Goal: Task Accomplishment & Management: Manage account settings

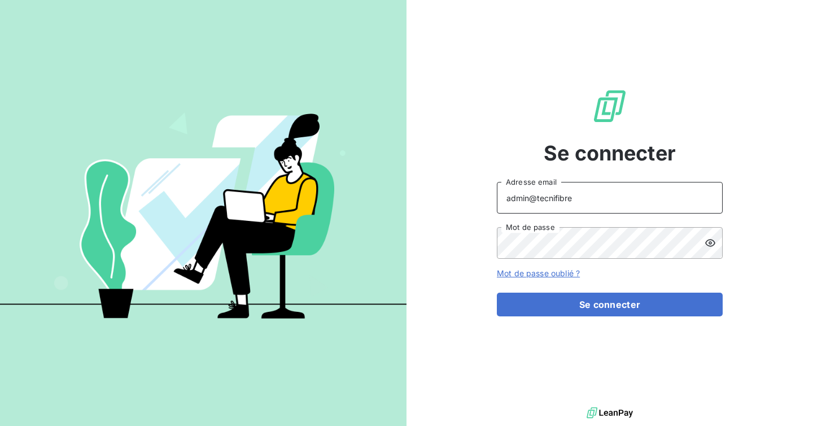
click at [574, 198] on input "admin@tecnifibre" at bounding box center [610, 198] width 226 height 32
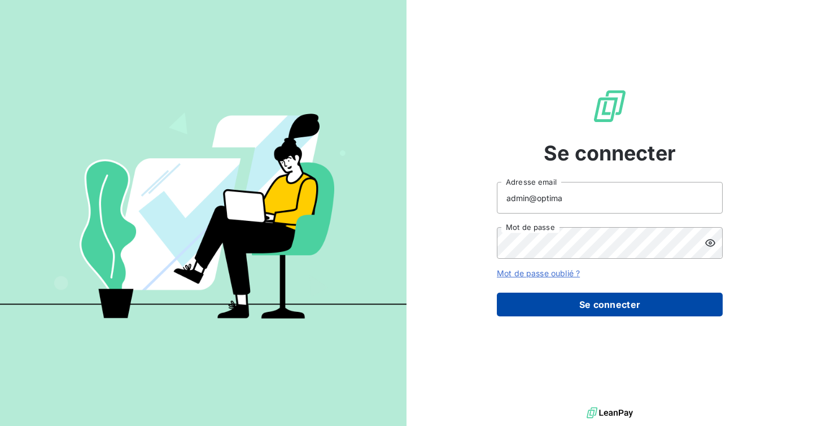
type input "admin@optima"
click at [584, 304] on button "Se connecter" at bounding box center [610, 304] width 226 height 24
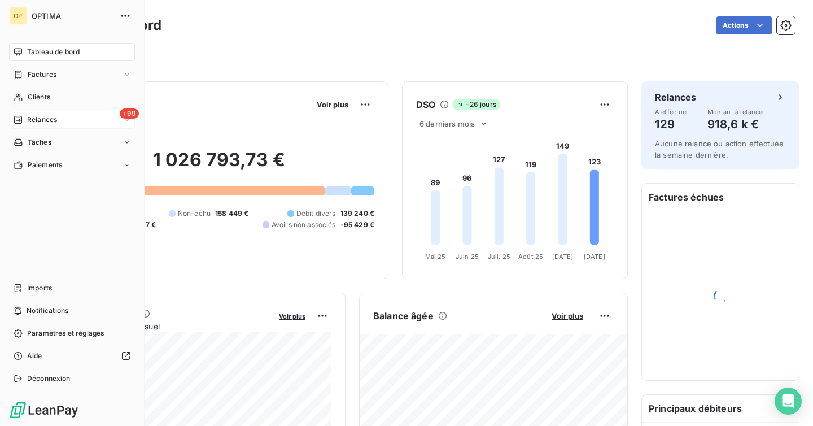
click at [27, 128] on div "+99 Relances" at bounding box center [72, 120] width 126 height 18
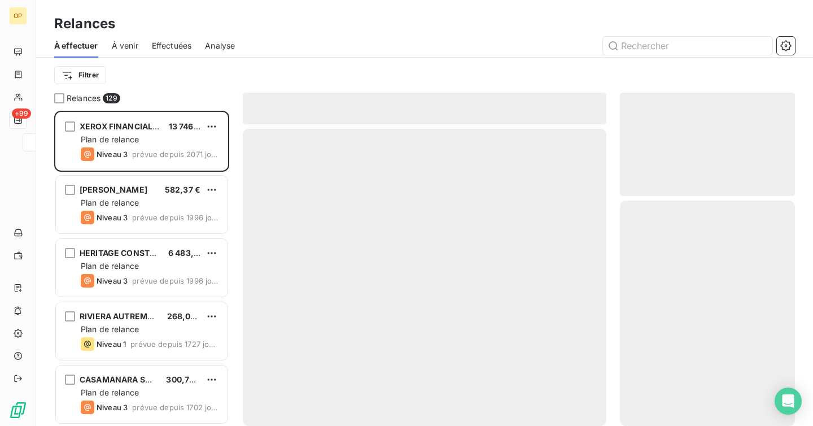
scroll to position [315, 175]
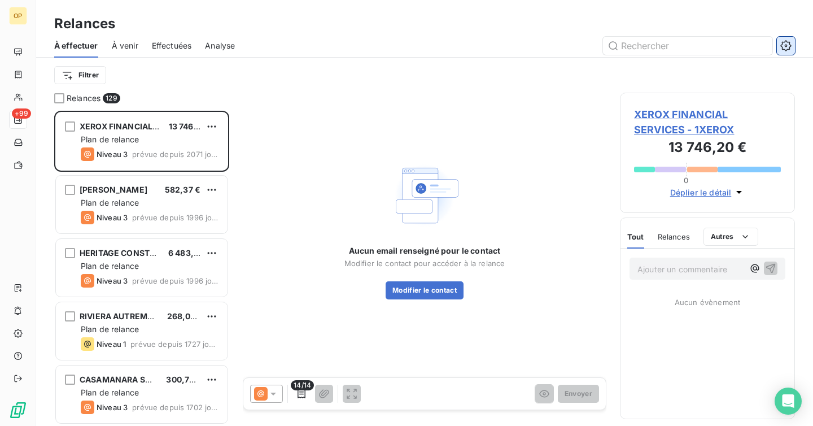
click at [785, 50] on icon "button" at bounding box center [785, 45] width 11 height 11
